Goal: Navigation & Orientation: Understand site structure

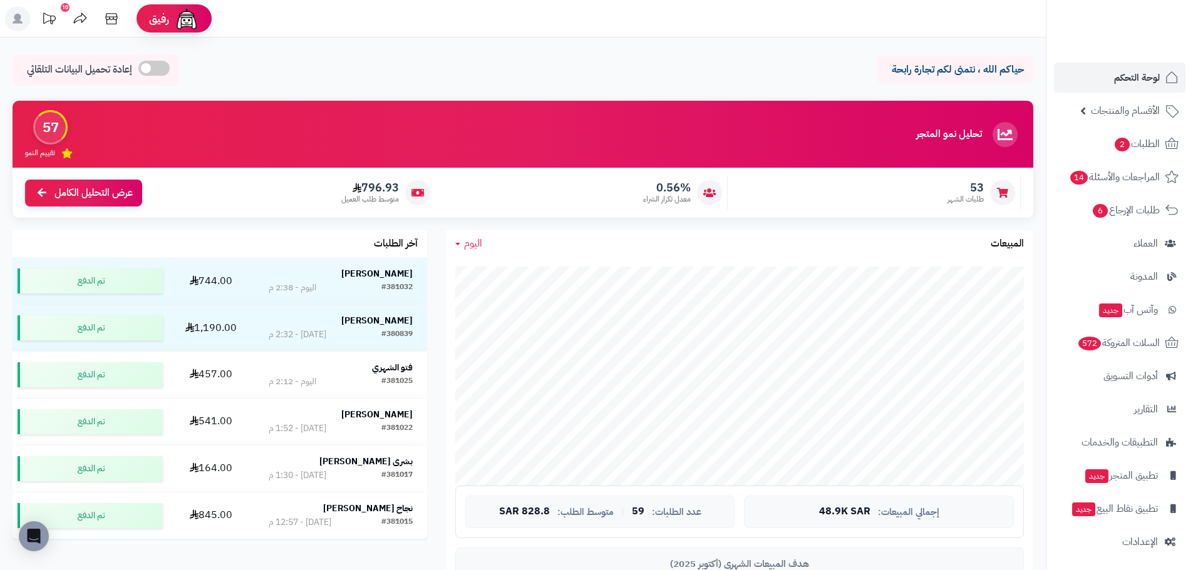
click at [475, 245] on span "اليوم" at bounding box center [473, 243] width 18 height 15
click at [495, 262] on link "اليوم" at bounding box center [496, 273] width 100 height 23
click at [287, 189] on div "796.93 متوسط طلب العميل" at bounding box center [291, 192] width 287 height 35
click at [676, 192] on span "0.56%" at bounding box center [667, 188] width 48 height 14
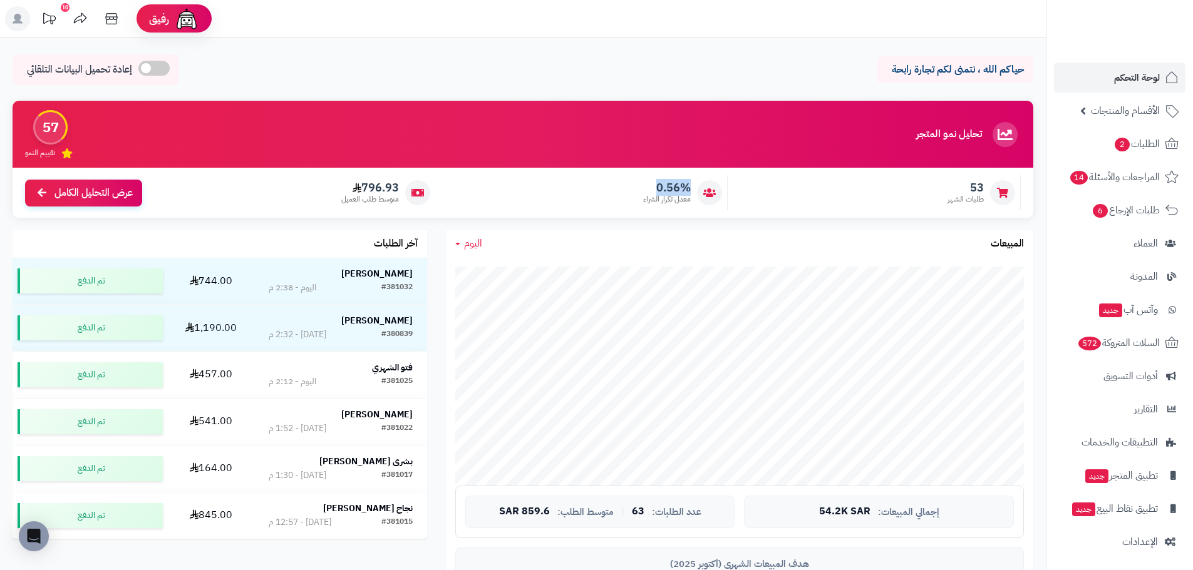
click at [676, 192] on span "0.56%" at bounding box center [667, 188] width 48 height 14
click at [945, 63] on p "حياكم الله ، نتمنى لكم تجارة رابحة" at bounding box center [955, 70] width 138 height 14
click at [458, 242] on link "اليوم" at bounding box center [468, 244] width 27 height 14
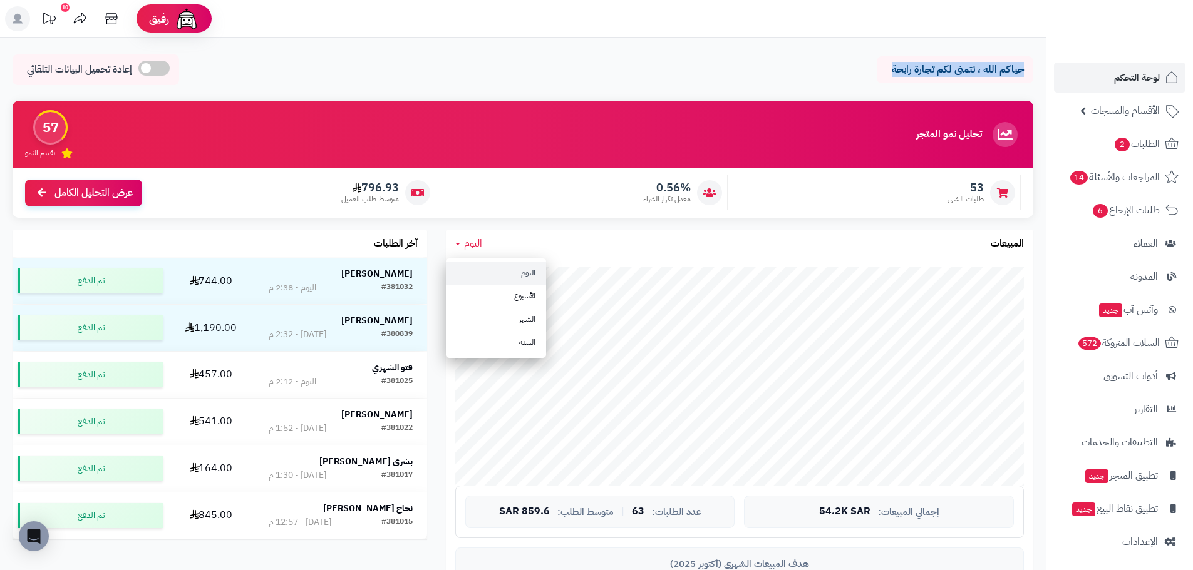
click at [492, 269] on link "اليوم" at bounding box center [496, 273] width 100 height 23
